Goal: Task Accomplishment & Management: Use online tool/utility

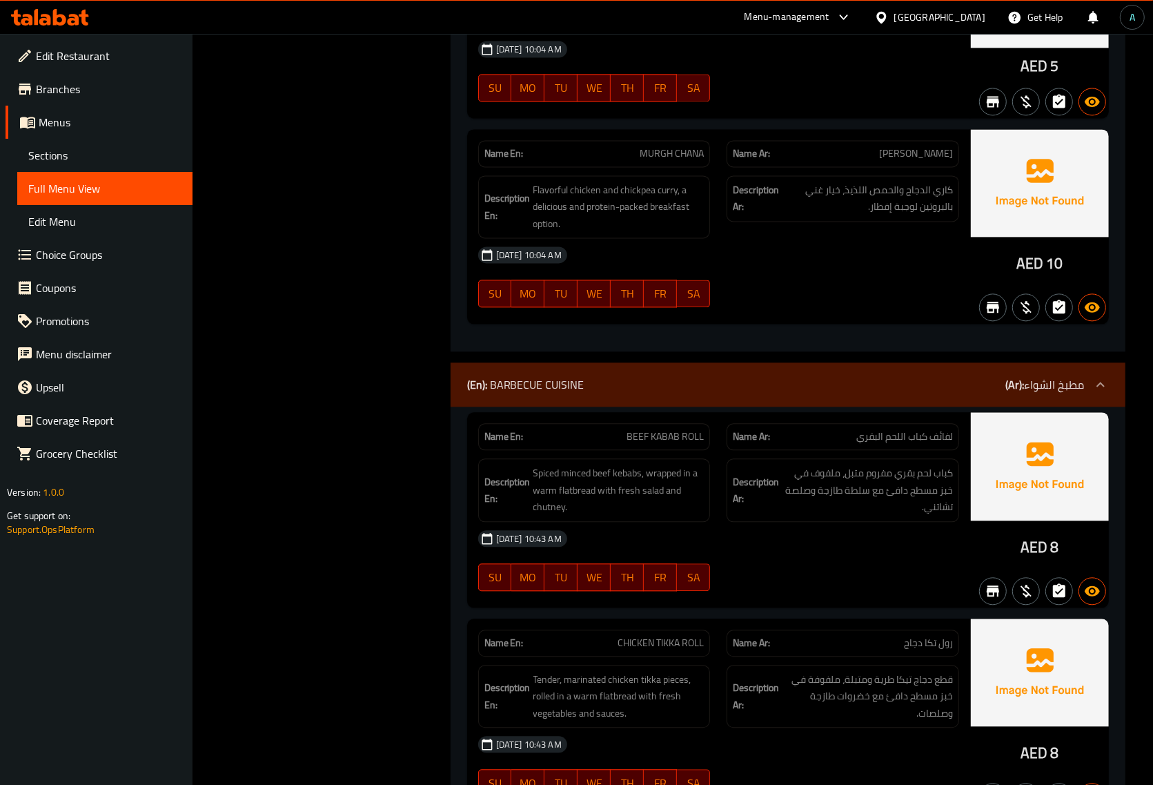
scroll to position [2588, 0]
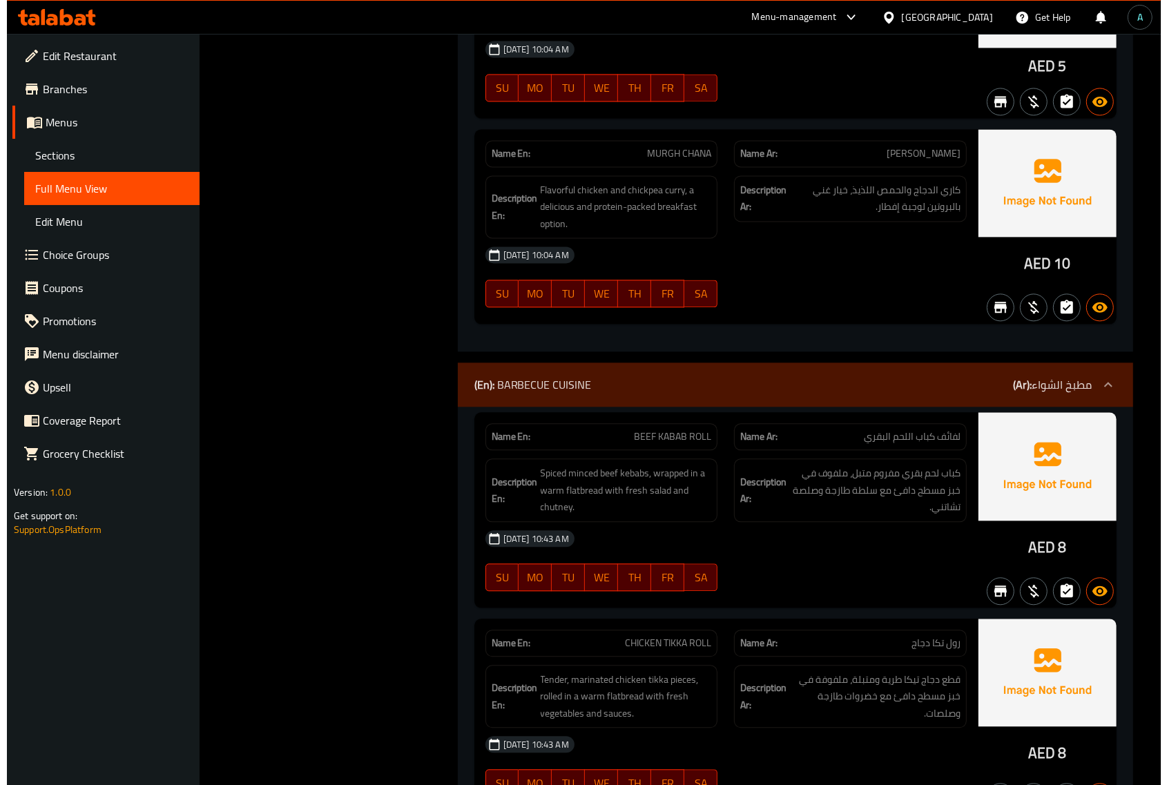
scroll to position [0, 0]
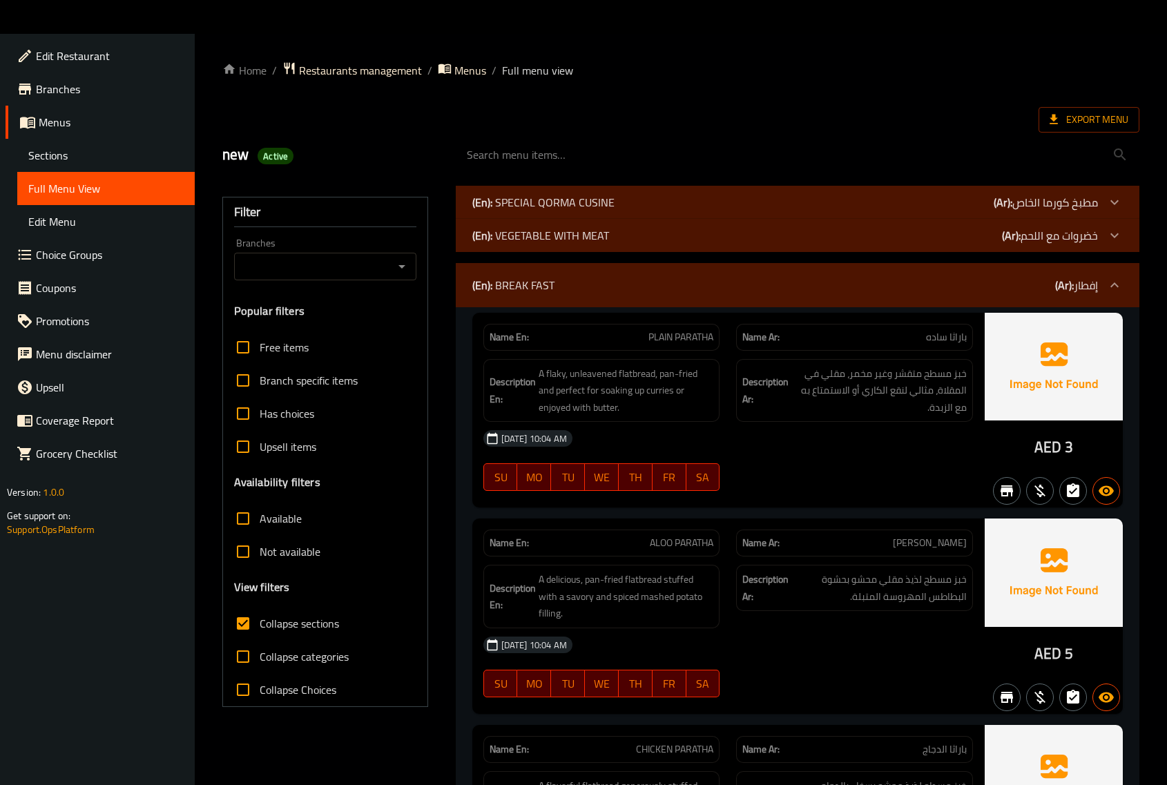
click at [280, 621] on span "Collapse sections" at bounding box center [299, 623] width 79 height 17
click at [260, 621] on input "Collapse sections" at bounding box center [242, 623] width 33 height 33
checkbox input "false"
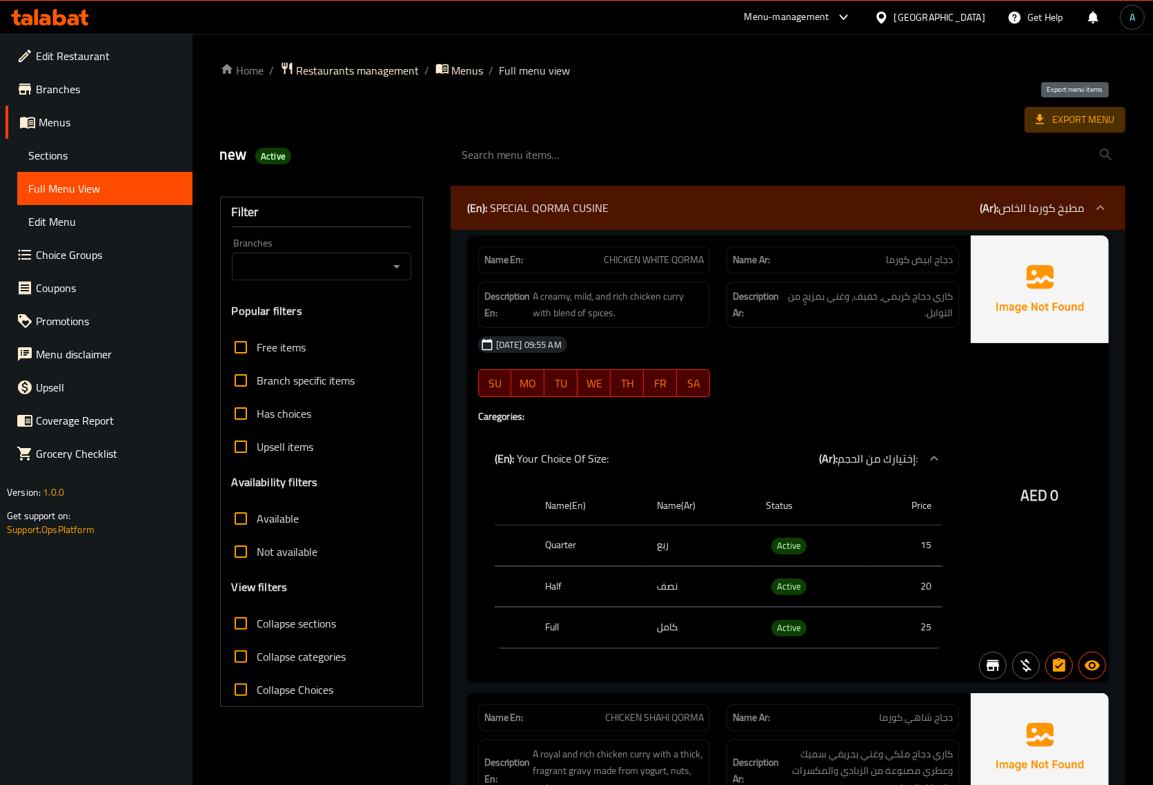
drag, startPoint x: 1061, startPoint y: 126, endPoint x: 765, endPoint y: 115, distance: 296.3
click at [698, 115] on div "Export Menu" at bounding box center [673, 120] width 906 height 26
click at [1075, 122] on span "Export Menu" at bounding box center [1075, 119] width 79 height 17
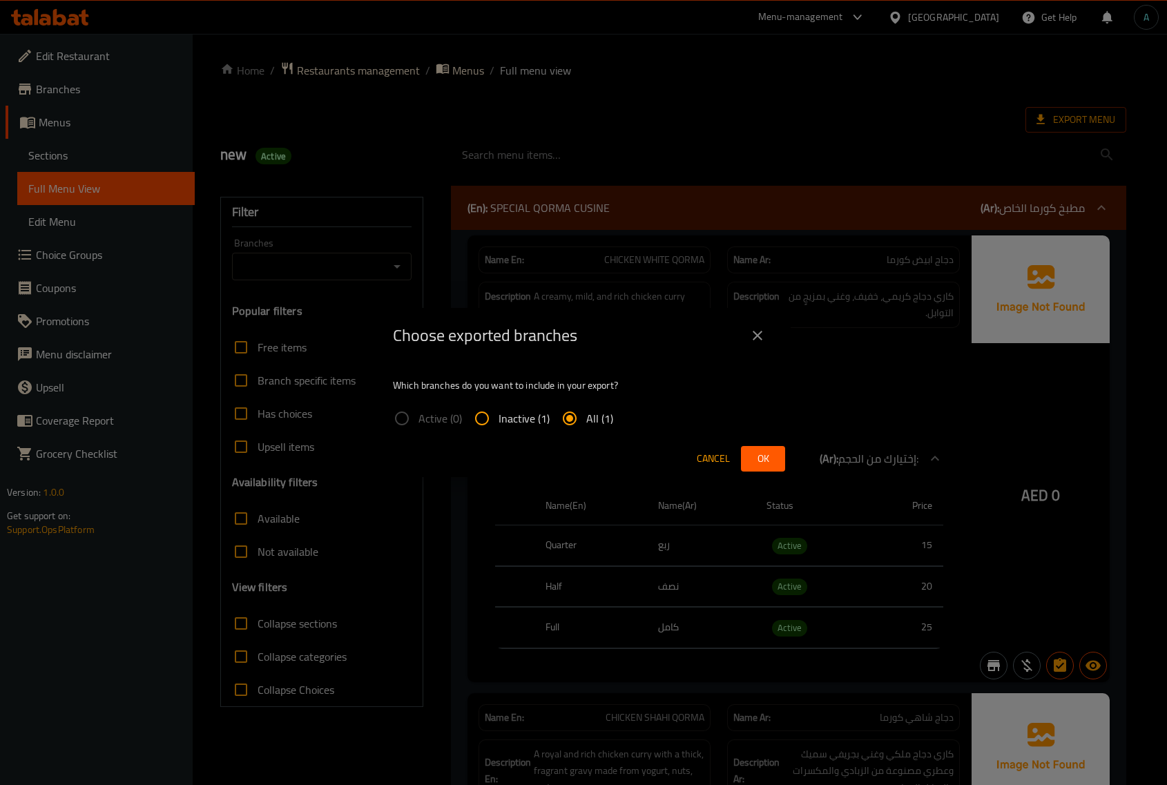
click at [742, 458] on button "Ok" at bounding box center [763, 459] width 44 height 26
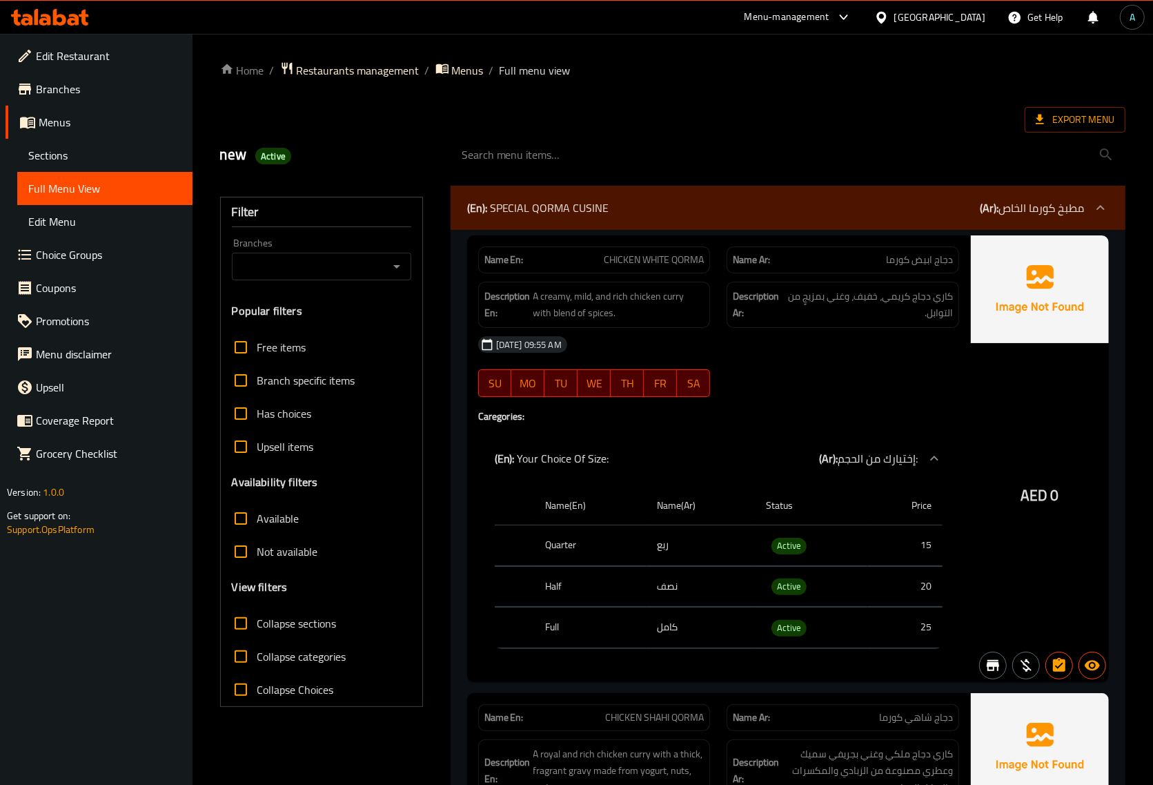
click at [74, 18] on icon at bounding box center [50, 17] width 78 height 17
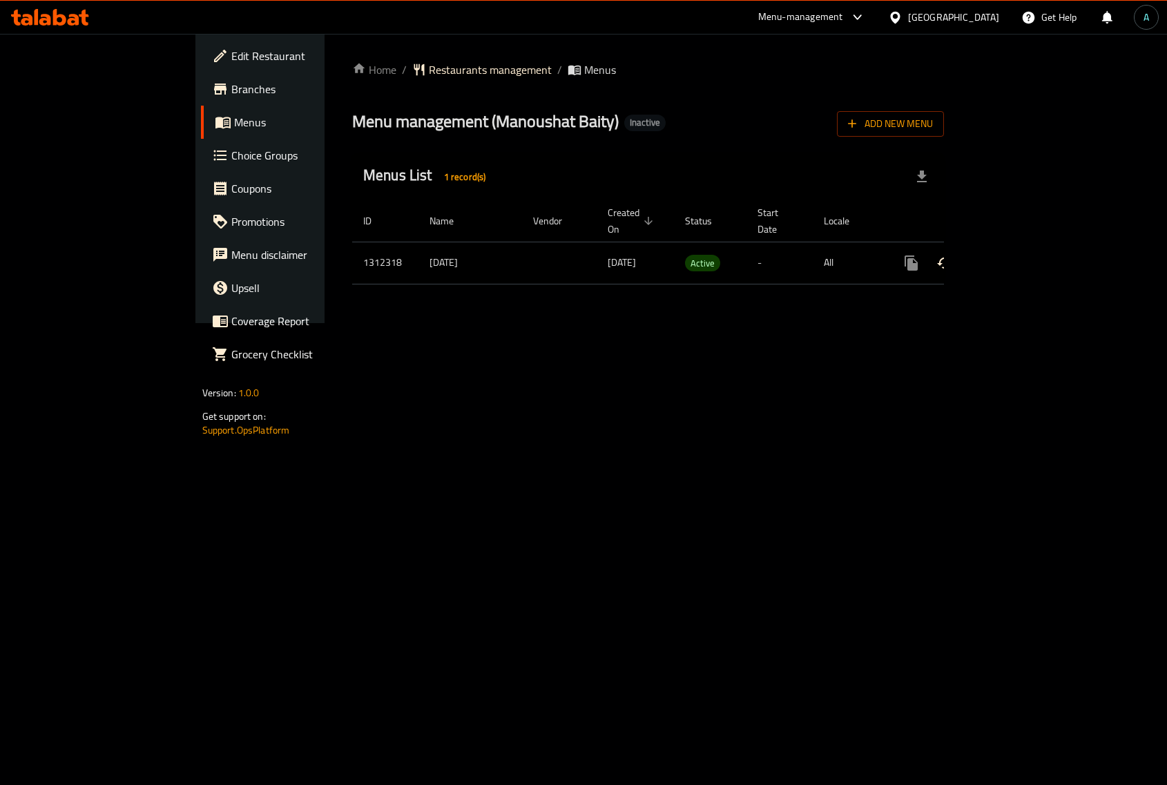
click at [1019, 255] on icon "enhanced table" at bounding box center [1010, 263] width 17 height 17
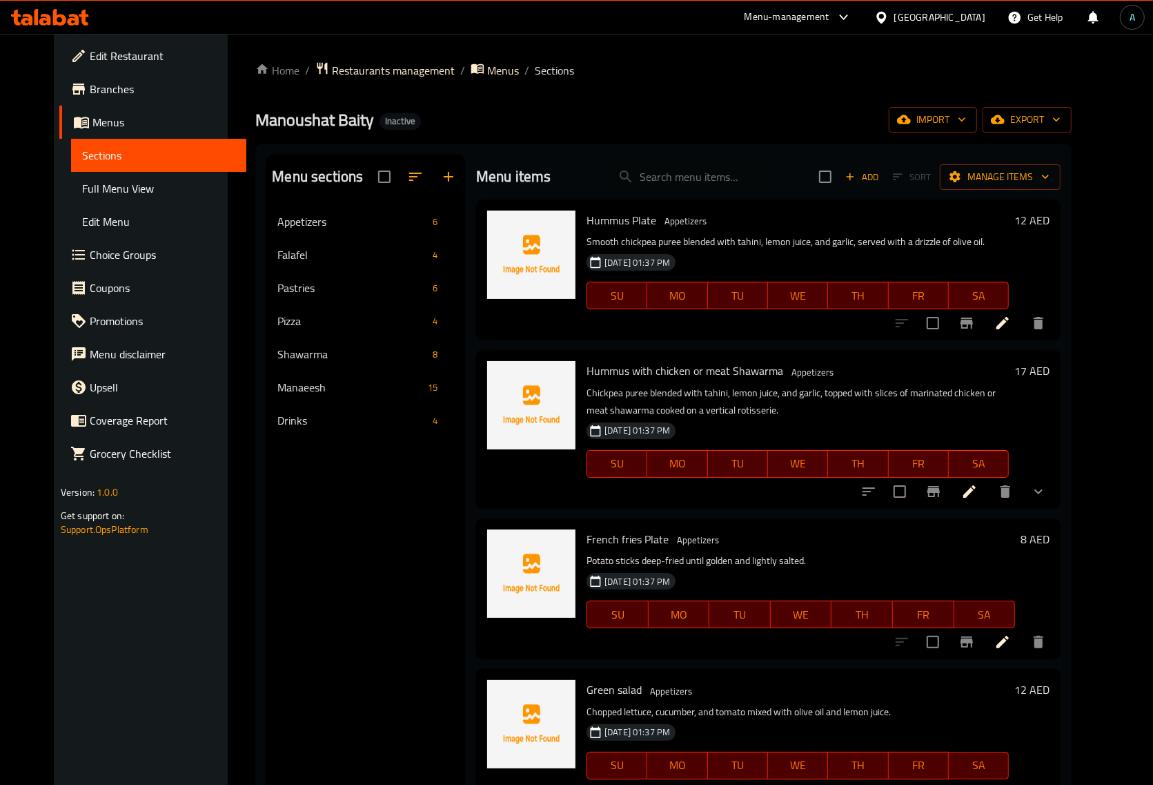
click at [82, 190] on span "Full Menu View" at bounding box center [158, 188] width 153 height 17
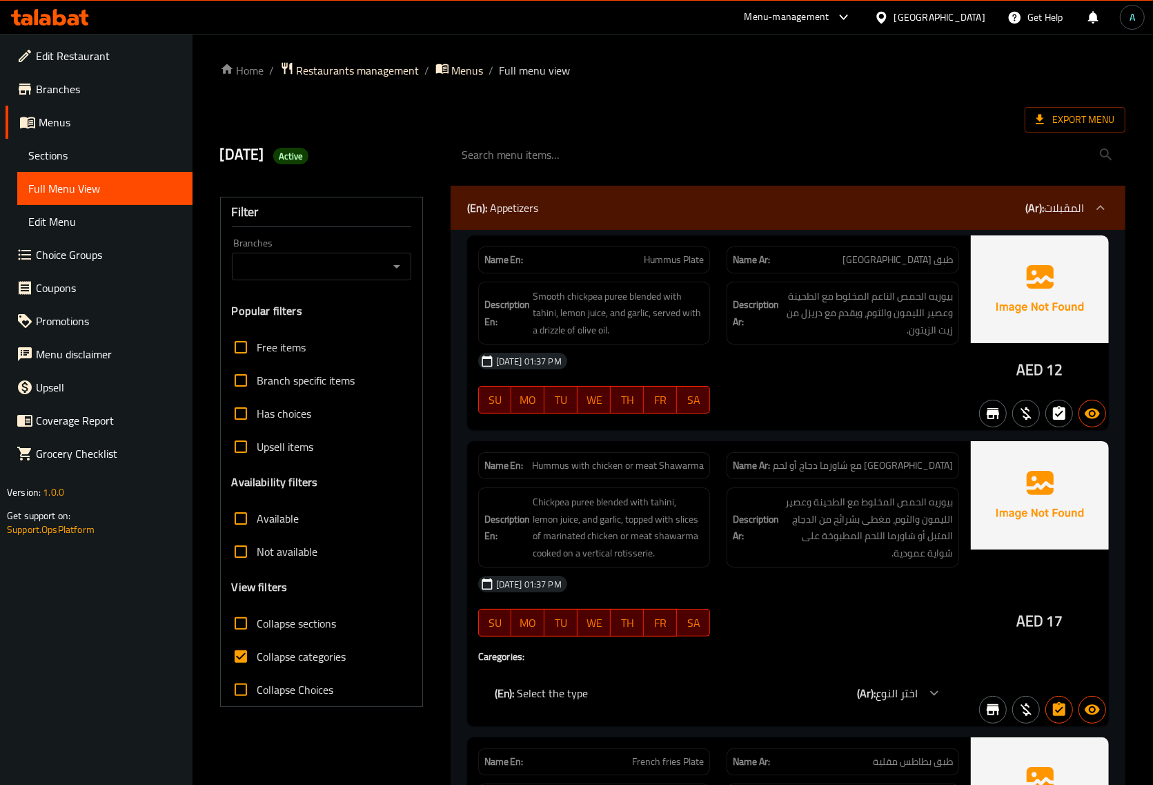
click at [307, 654] on span "Collapse categories" at bounding box center [301, 656] width 89 height 17
click at [257, 654] on input "Collapse categories" at bounding box center [240, 656] width 33 height 33
checkbox input "false"
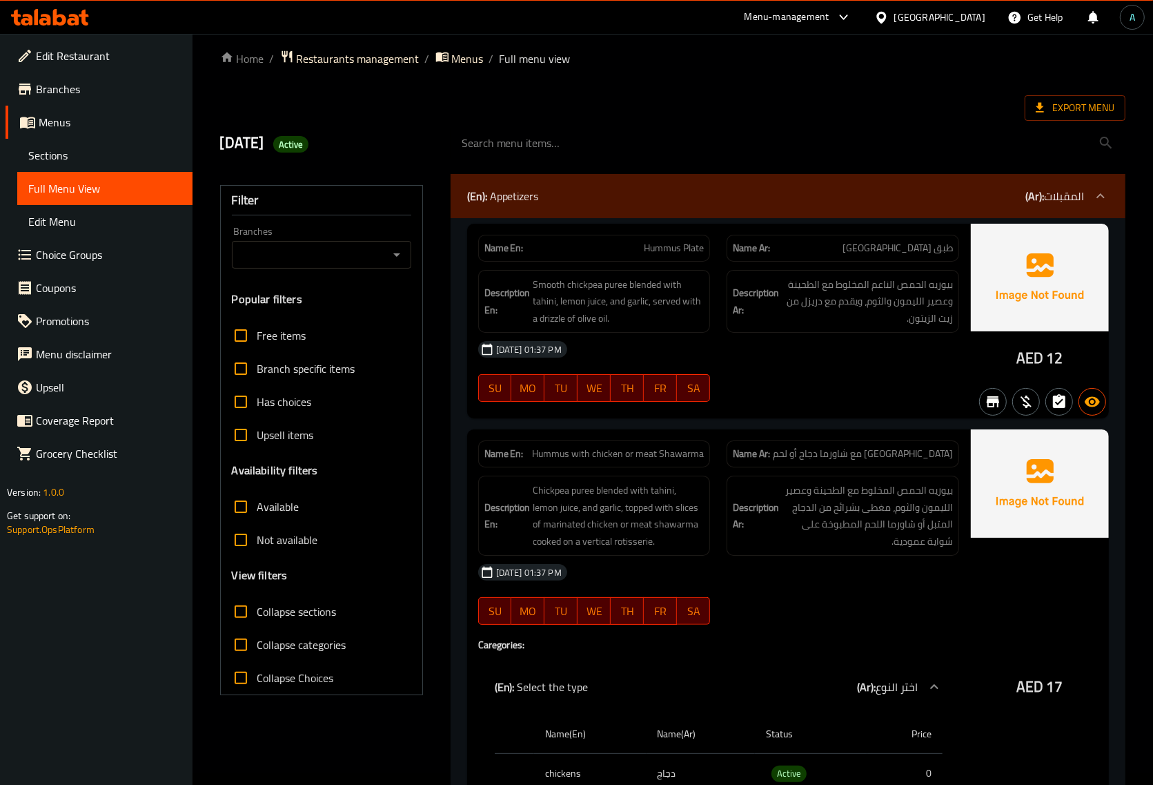
scroll to position [345, 0]
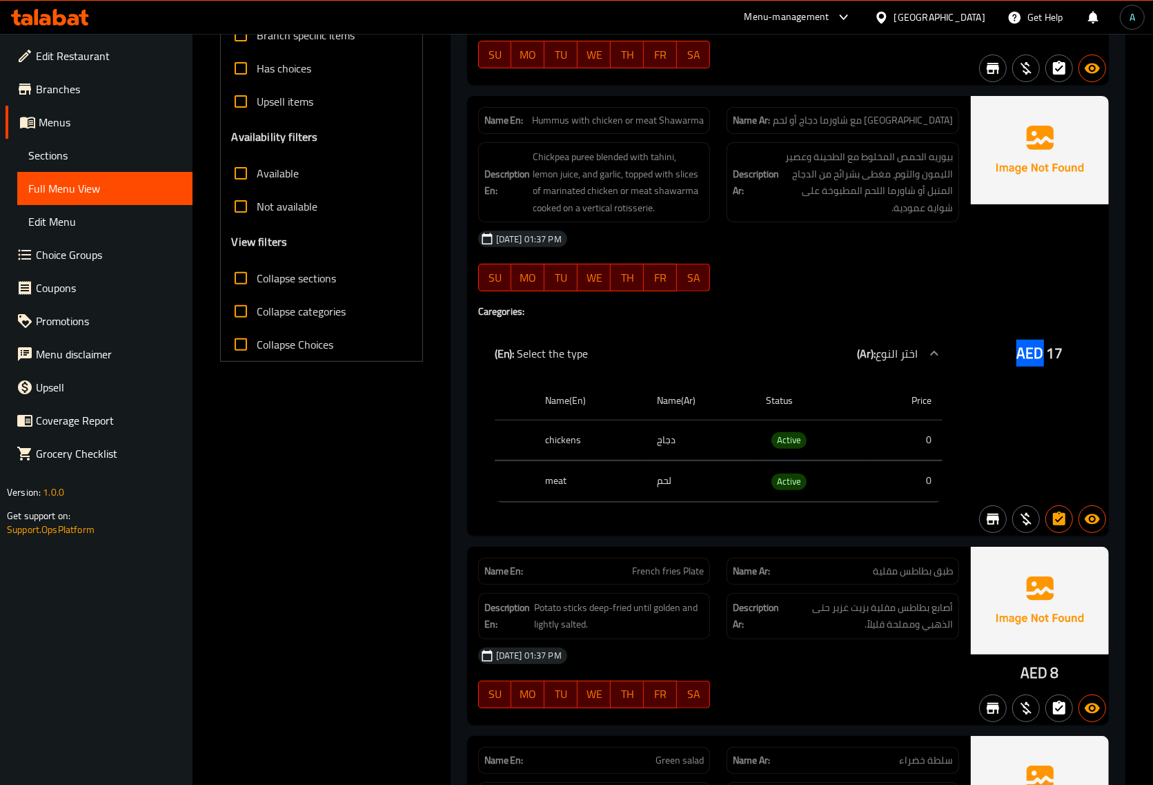
drag, startPoint x: 1008, startPoint y: 360, endPoint x: 1040, endPoint y: 358, distance: 32.5
click at [1040, 358] on div "AED 17" at bounding box center [1040, 315] width 138 height 439
copy span "AED"
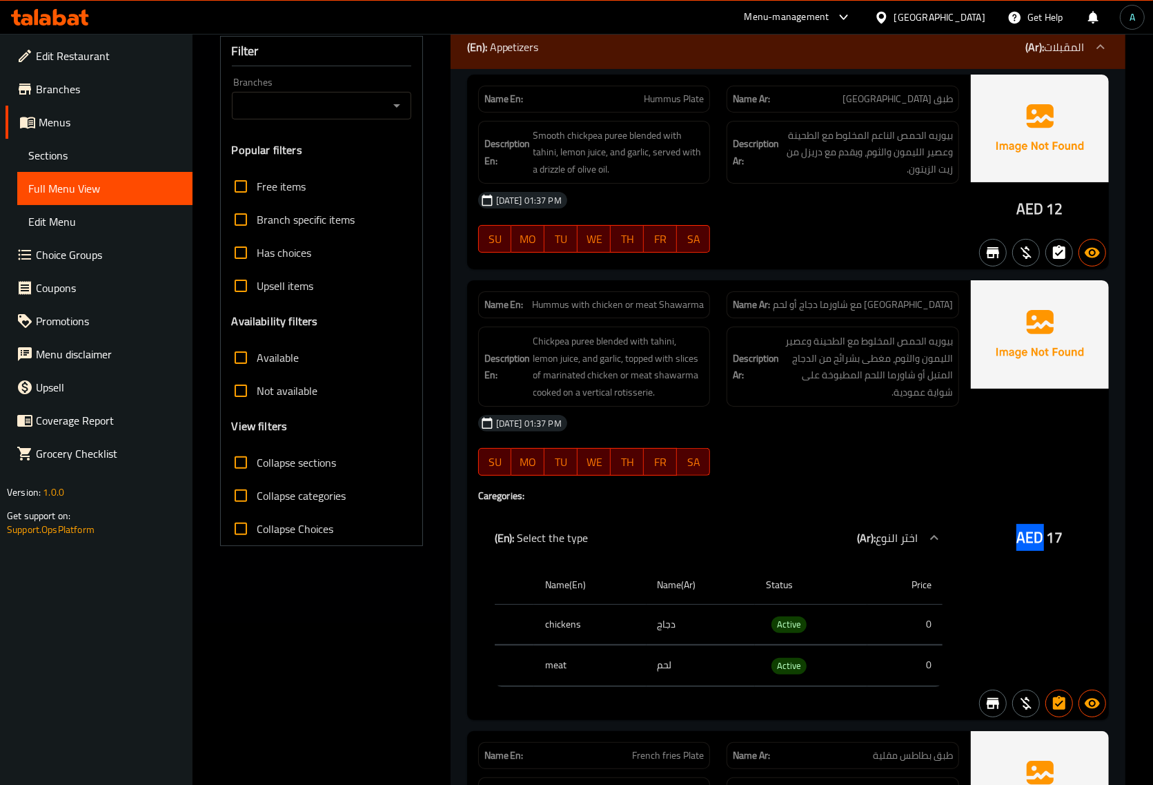
scroll to position [0, 0]
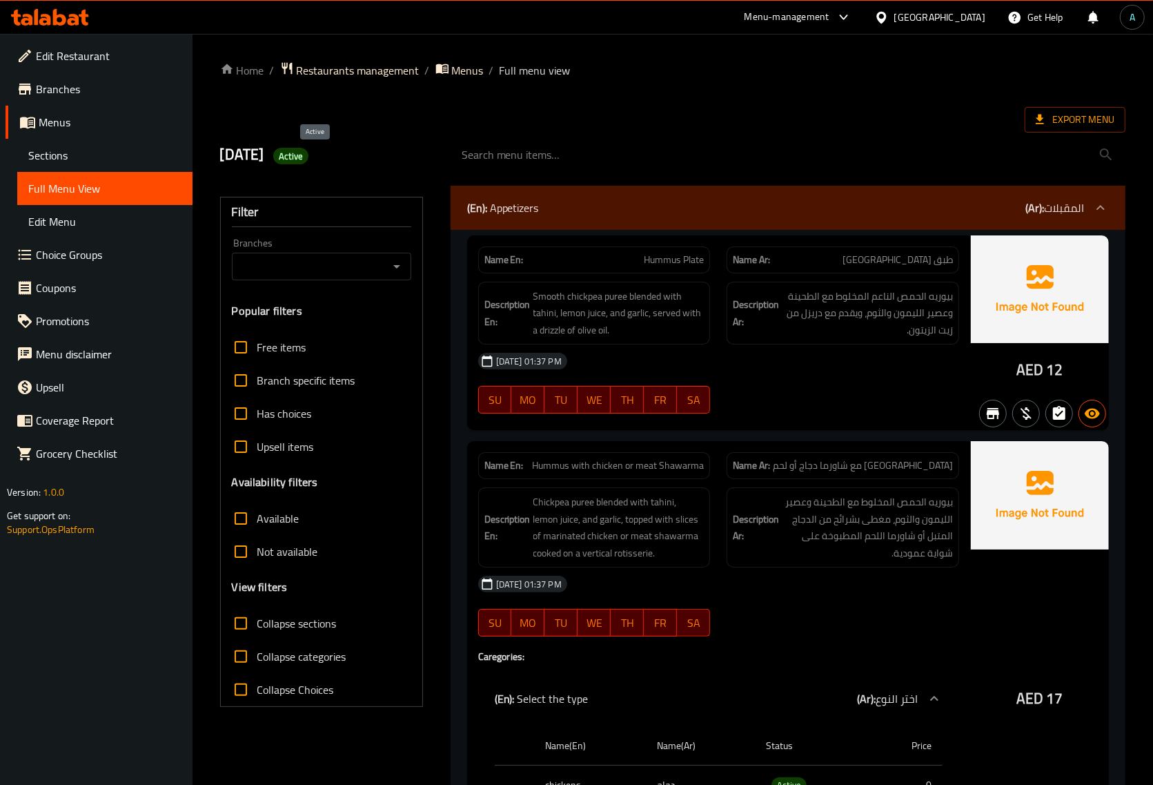
click at [309, 155] on span "Active" at bounding box center [291, 156] width 36 height 13
copy span "Active"
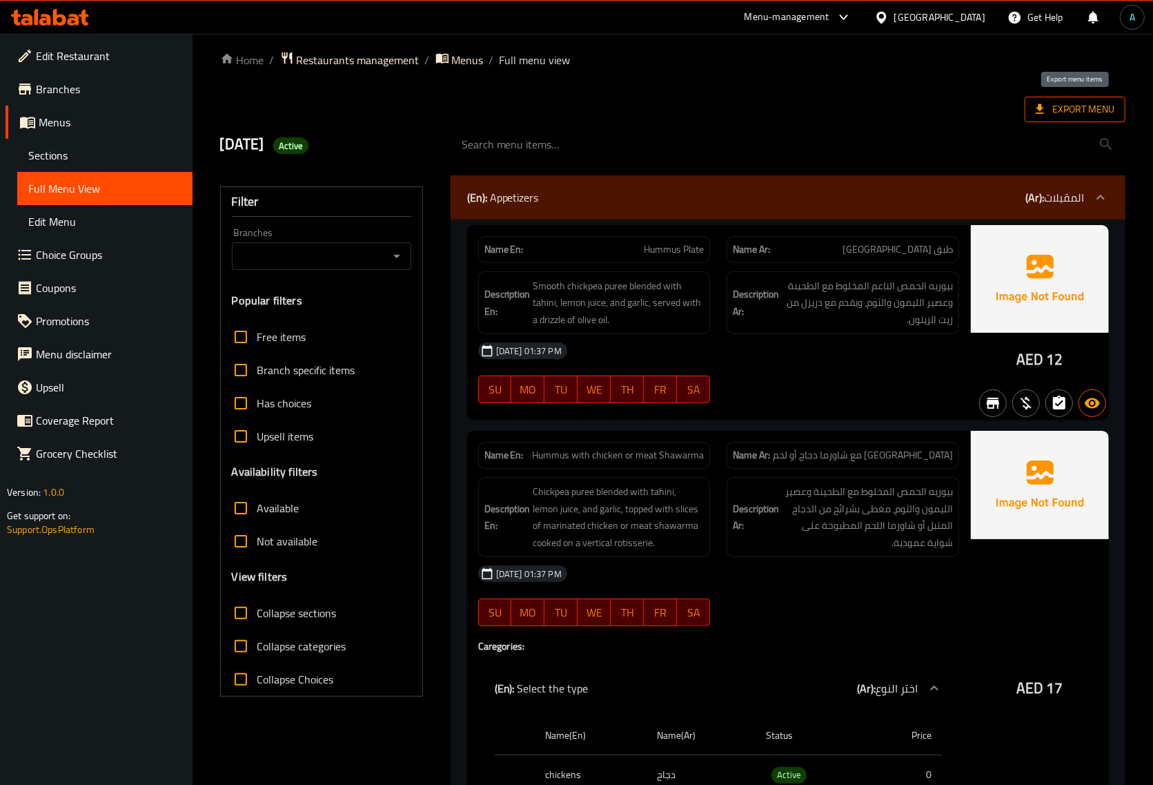
click at [1050, 115] on span "Export Menu" at bounding box center [1075, 109] width 79 height 17
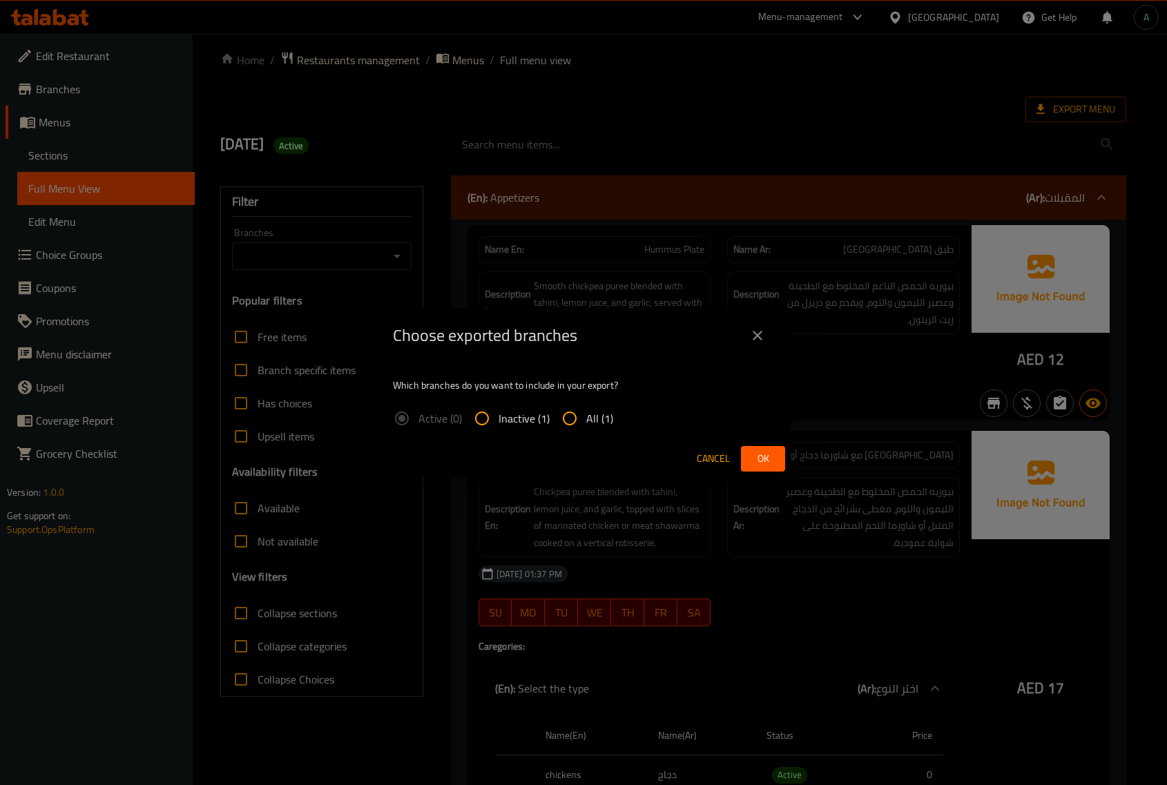
click at [574, 420] on input "All (1)" at bounding box center [569, 418] width 33 height 33
radio input "true"
click at [757, 460] on span "Ok" at bounding box center [763, 458] width 22 height 17
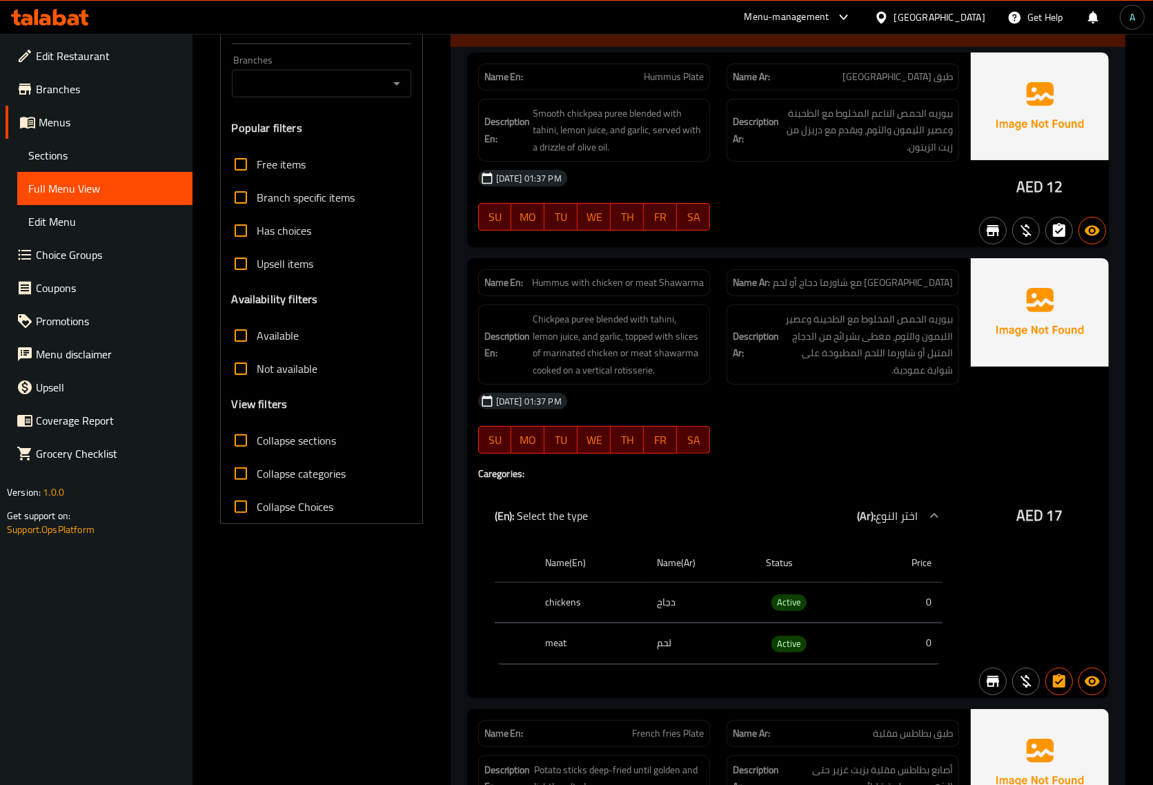
scroll to position [0, 0]
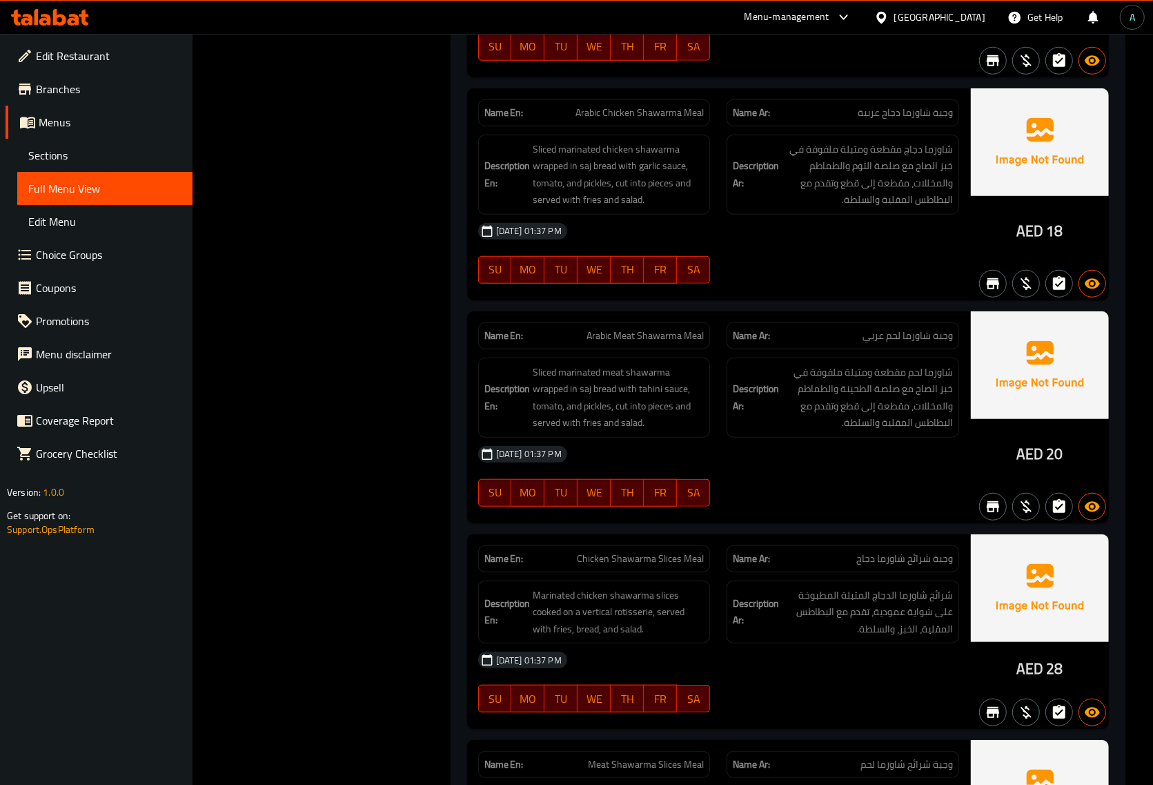
scroll to position [5608, 0]
